Goal: Navigation & Orientation: Find specific page/section

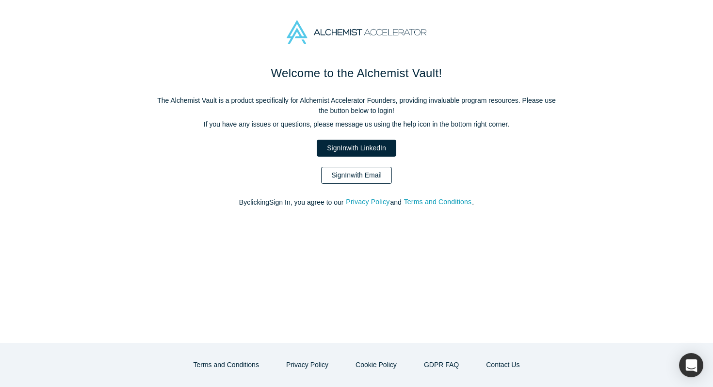
click at [368, 172] on link "Sign In with Email" at bounding box center [356, 175] width 71 height 17
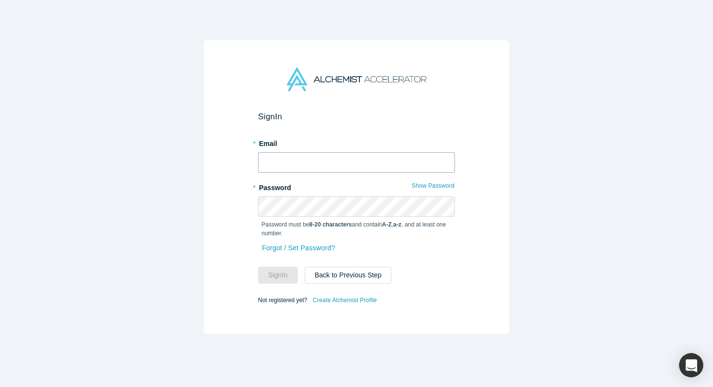
click at [403, 161] on input "text" at bounding box center [356, 162] width 197 height 20
type input "[EMAIL_ADDRESS]"
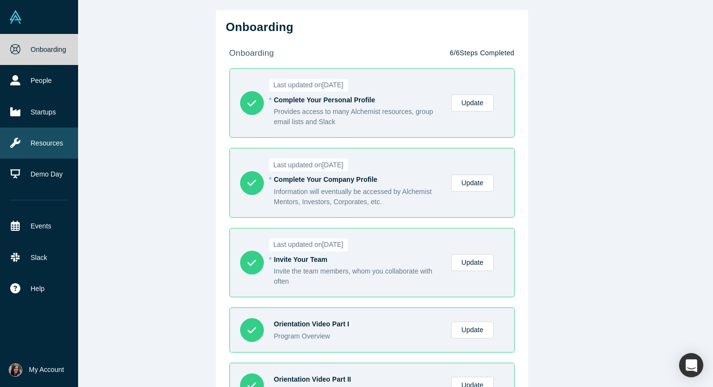
click at [39, 141] on link "Resources" at bounding box center [39, 143] width 78 height 31
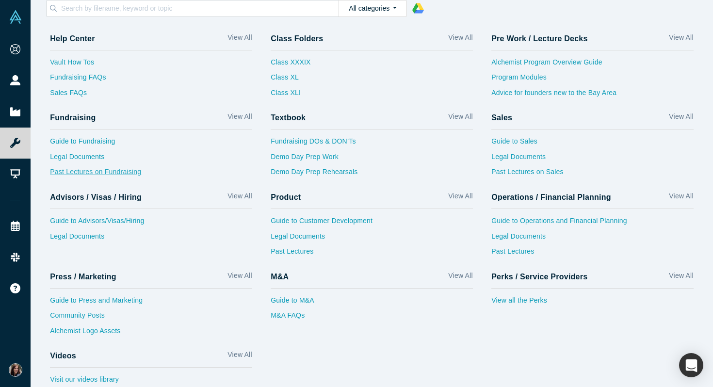
scroll to position [18, 0]
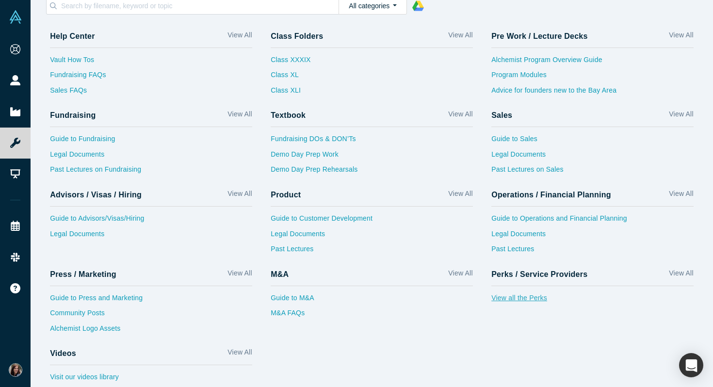
click at [524, 300] on link "View all the Perks" at bounding box center [592, 301] width 202 height 16
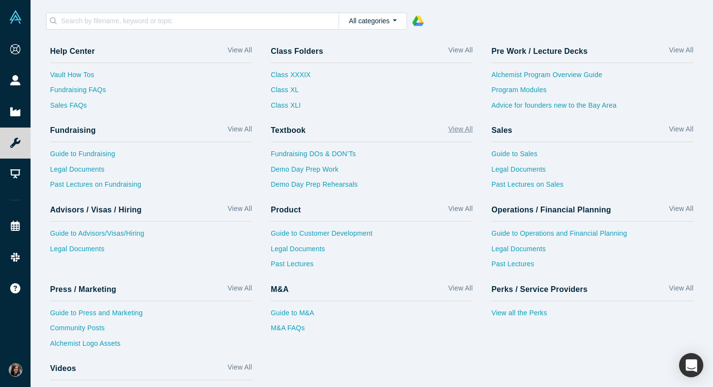
scroll to position [0, 0]
